Goal: Communication & Community: Connect with others

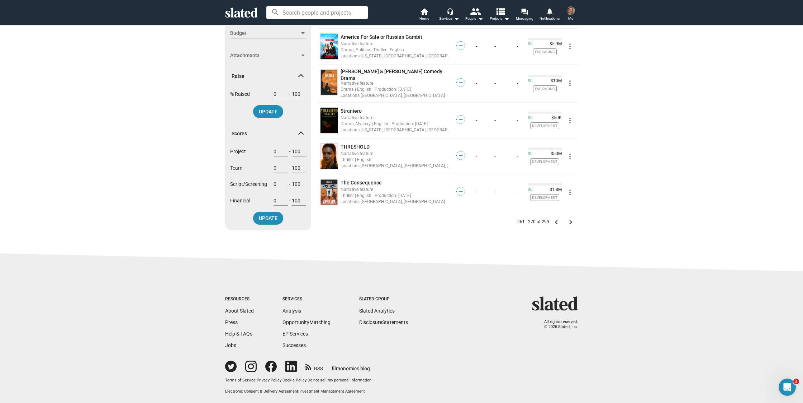
scroll to position [246, 0]
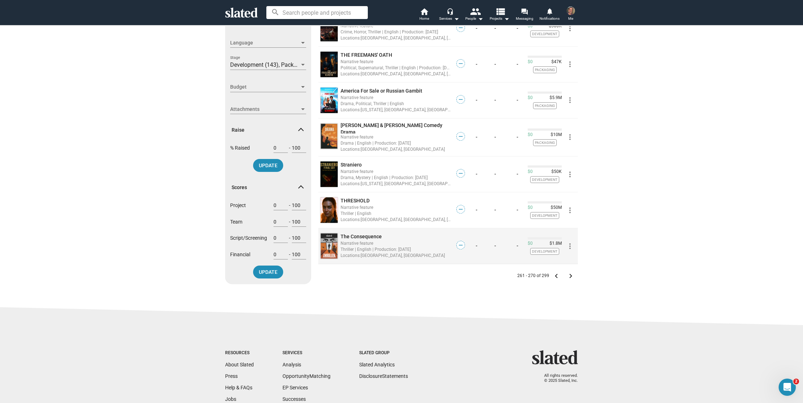
scroll to position [193, 0]
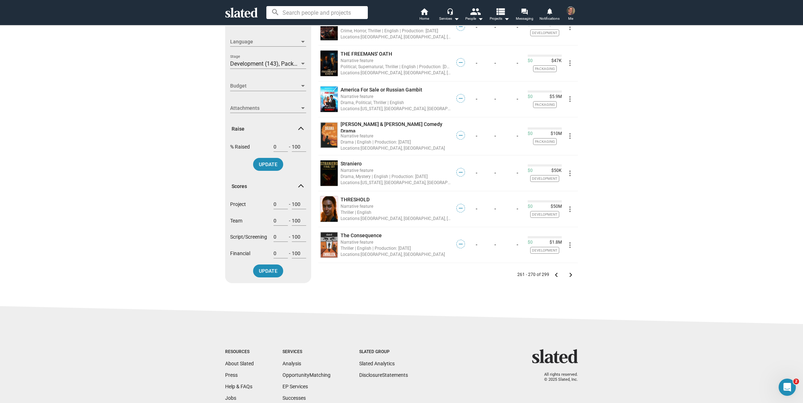
click at [571, 271] on mat-icon "keyboard_arrow_right" at bounding box center [571, 274] width 9 height 9
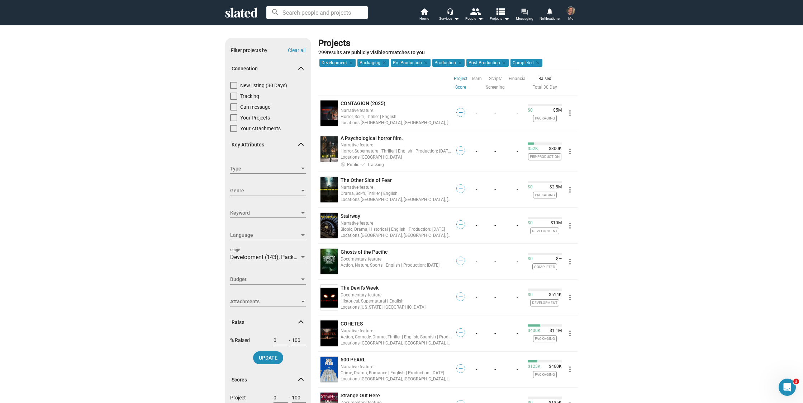
click at [527, 12] on link "forum Messaging" at bounding box center [524, 15] width 25 height 16
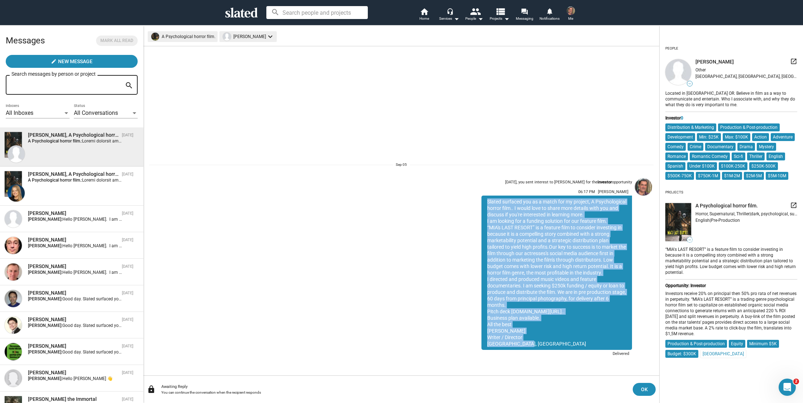
drag, startPoint x: 488, startPoint y: 202, endPoint x: 552, endPoint y: 344, distance: 156.3
click at [552, 344] on div "Slated surfaced you as a match for my project, A Psychological horror film.. I …" at bounding box center [557, 272] width 151 height 154
copy div "Slated surfaced you as a match for my project, A Psychological horror film.. I …"
